Goal: Check status

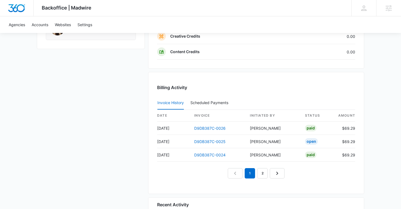
scroll to position [517, 0]
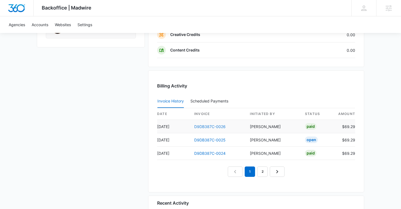
click at [201, 125] on link "D9DB387C-0026" at bounding box center [209, 127] width 31 height 5
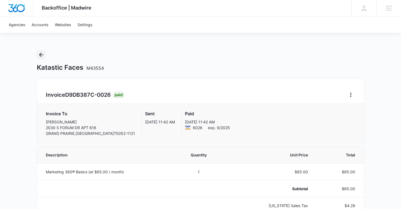
click at [43, 55] on icon "Back" at bounding box center [41, 55] width 7 height 7
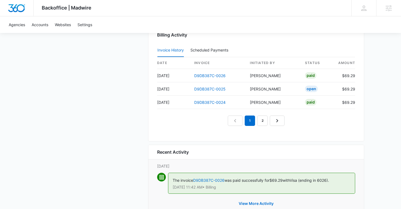
scroll to position [559, 0]
